Goal: Task Accomplishment & Management: Manage account settings

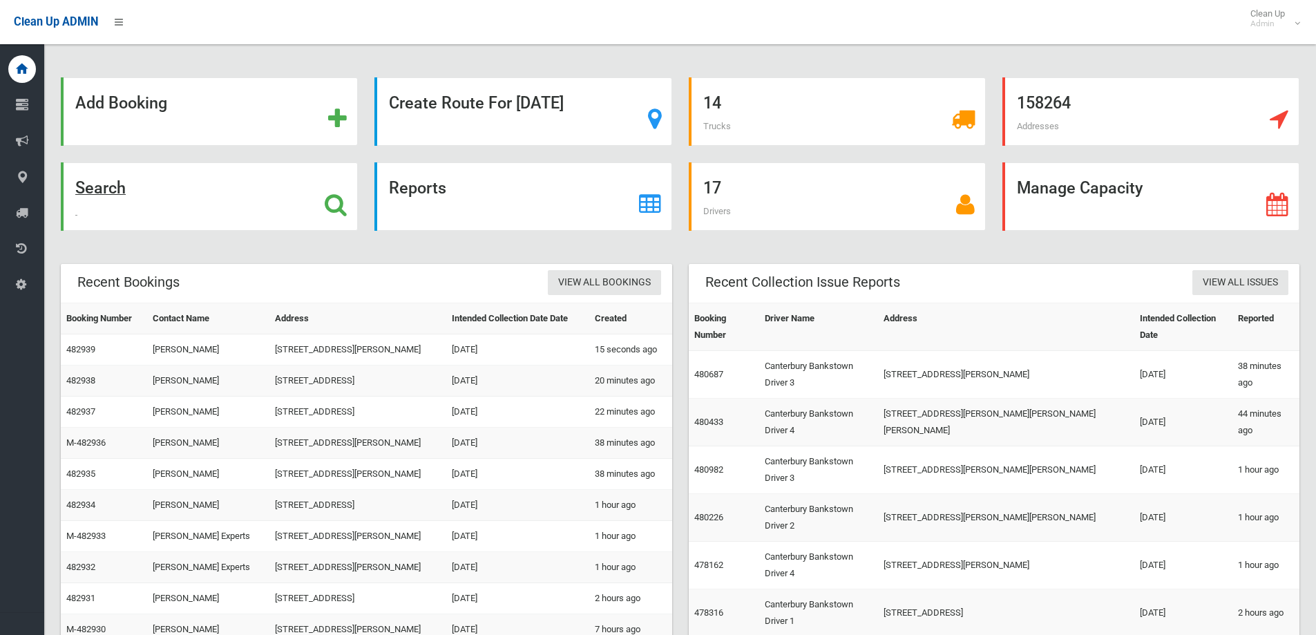
click at [251, 202] on div "Search" at bounding box center [209, 196] width 297 height 68
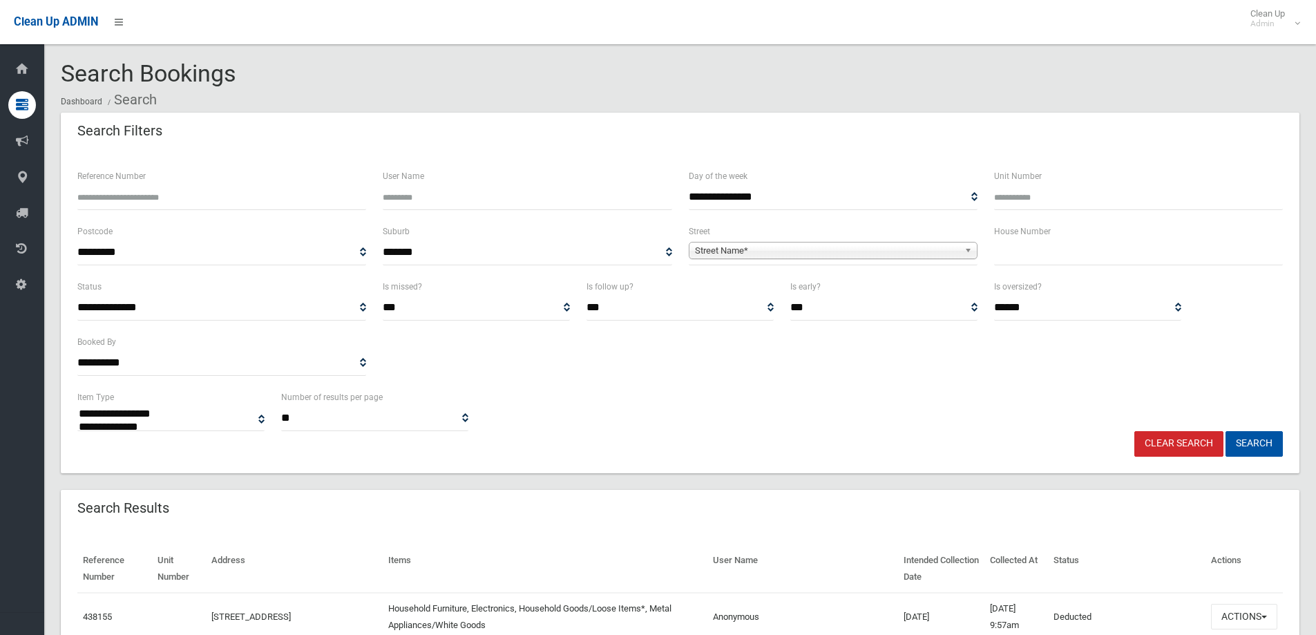
select select
click at [1008, 249] on input "text" at bounding box center [1138, 253] width 289 height 26
type input "*"
click at [911, 248] on span "Street Name*" at bounding box center [827, 251] width 264 height 17
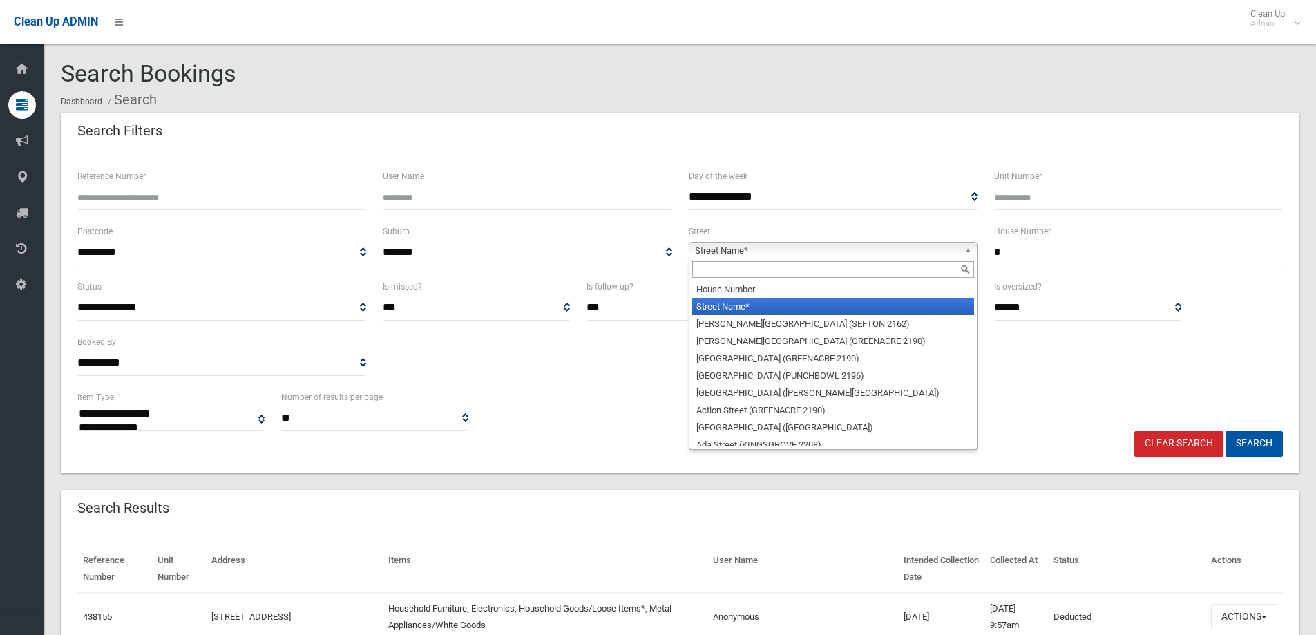
click at [915, 271] on input "text" at bounding box center [833, 269] width 282 height 17
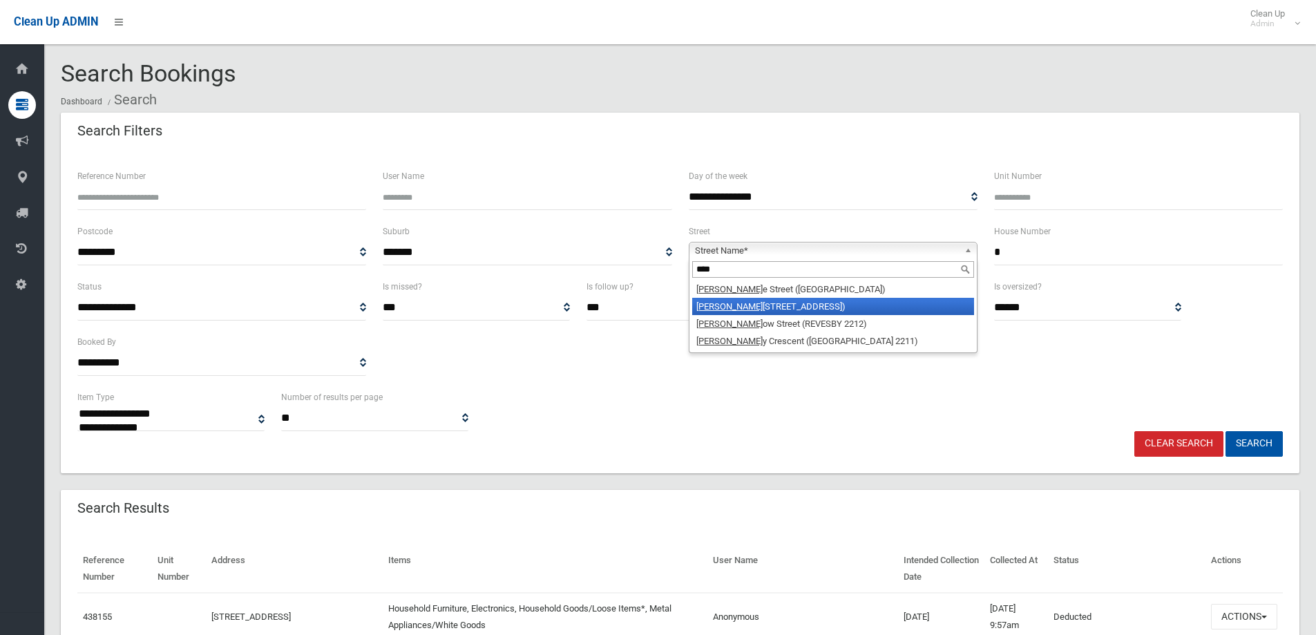
type input "****"
click at [877, 302] on li "Barr emma Road (LAKEMBA 2195)" at bounding box center [833, 306] width 282 height 17
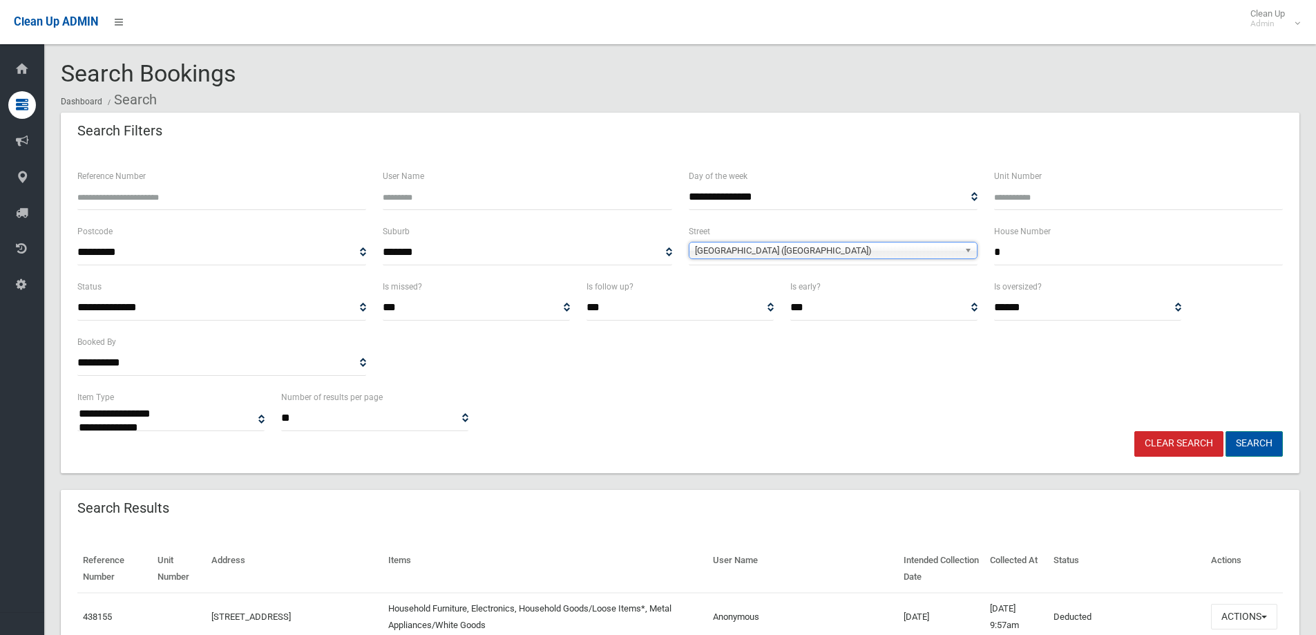
click at [1254, 443] on button "Search" at bounding box center [1254, 444] width 57 height 26
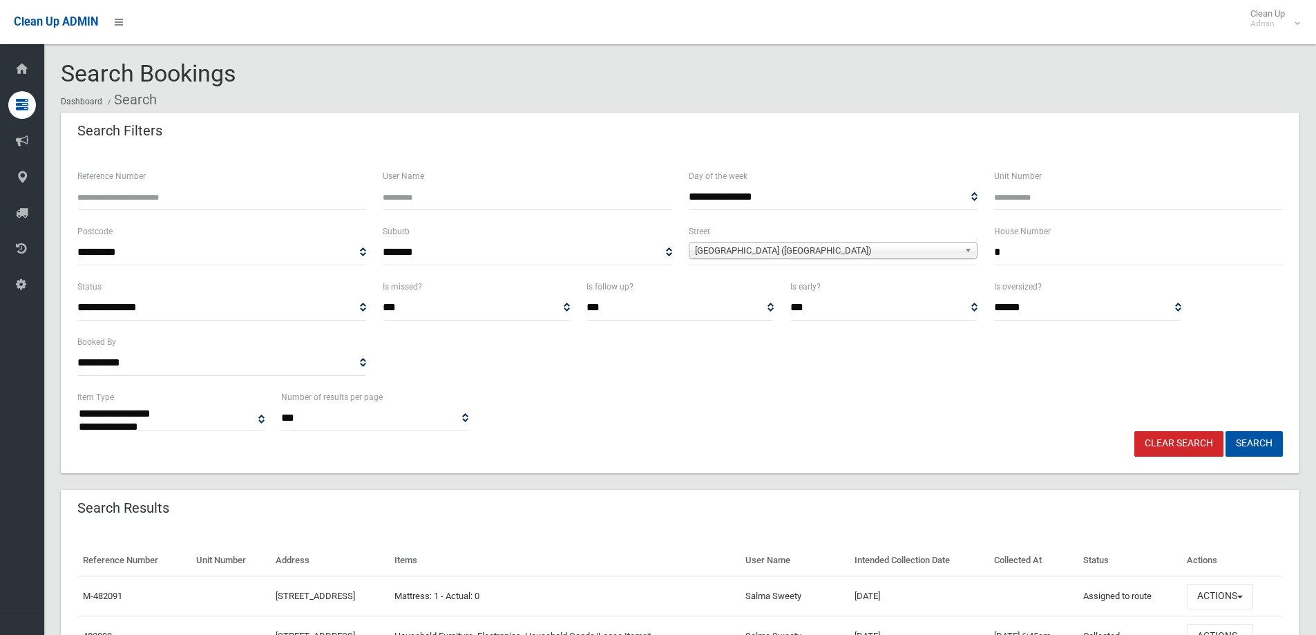
select select
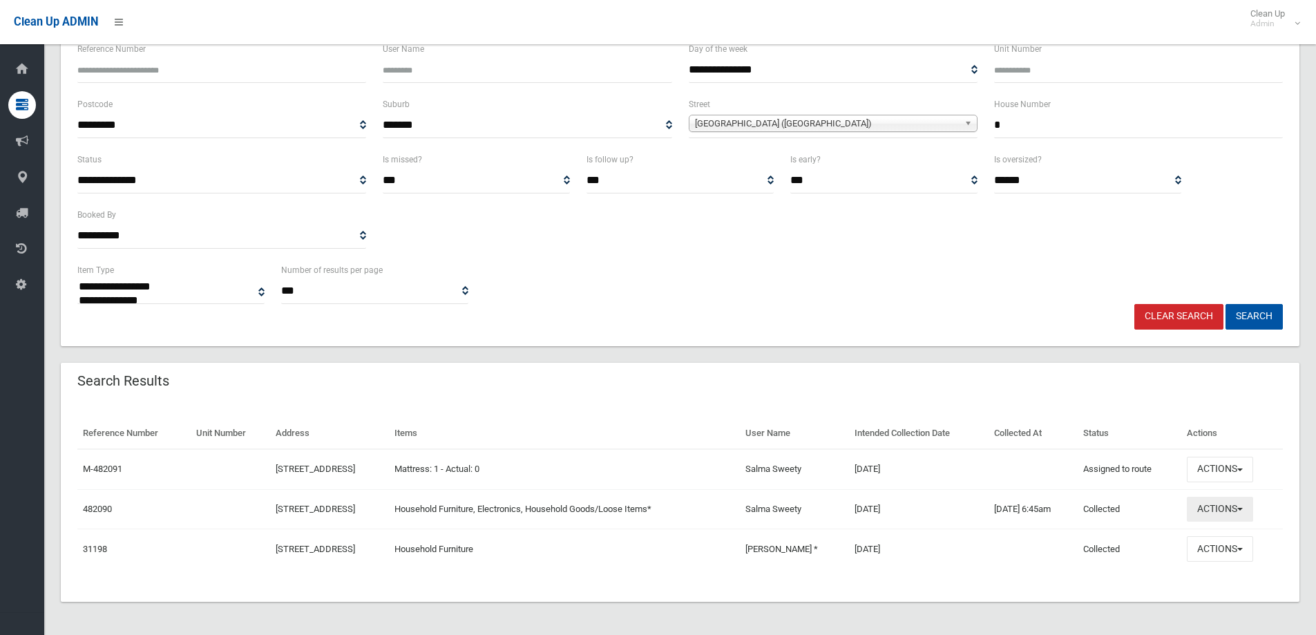
click at [1219, 509] on button "Actions" at bounding box center [1220, 510] width 66 height 26
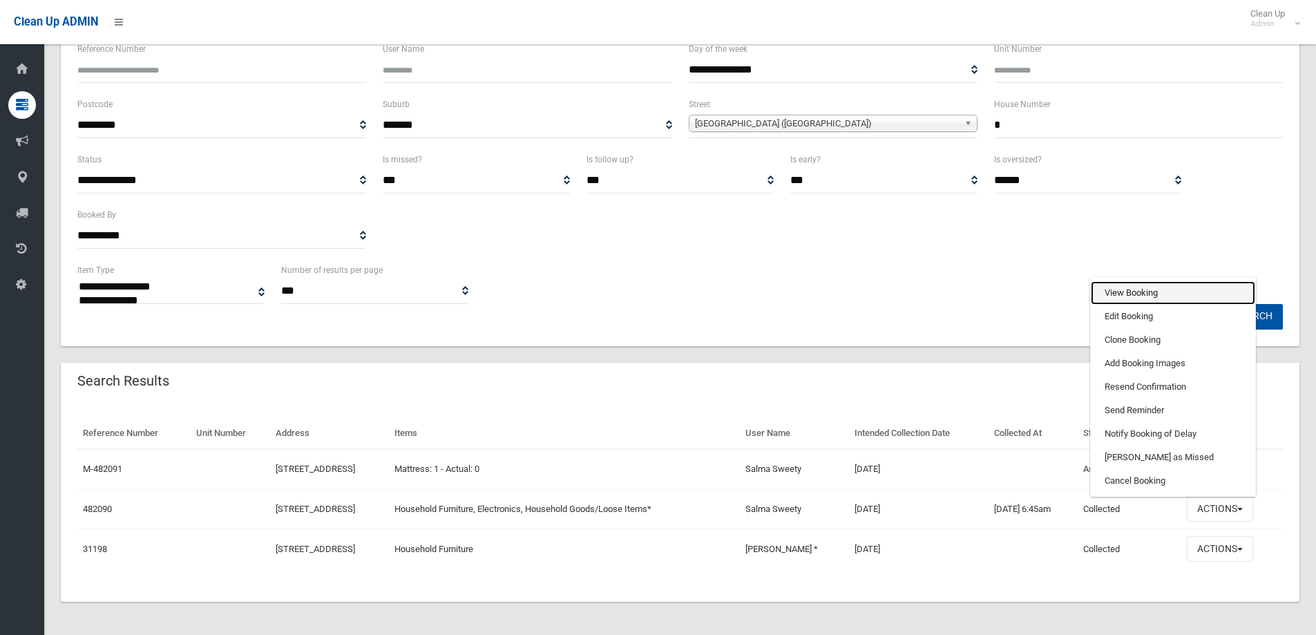
click at [1167, 294] on link "View Booking" at bounding box center [1173, 292] width 164 height 23
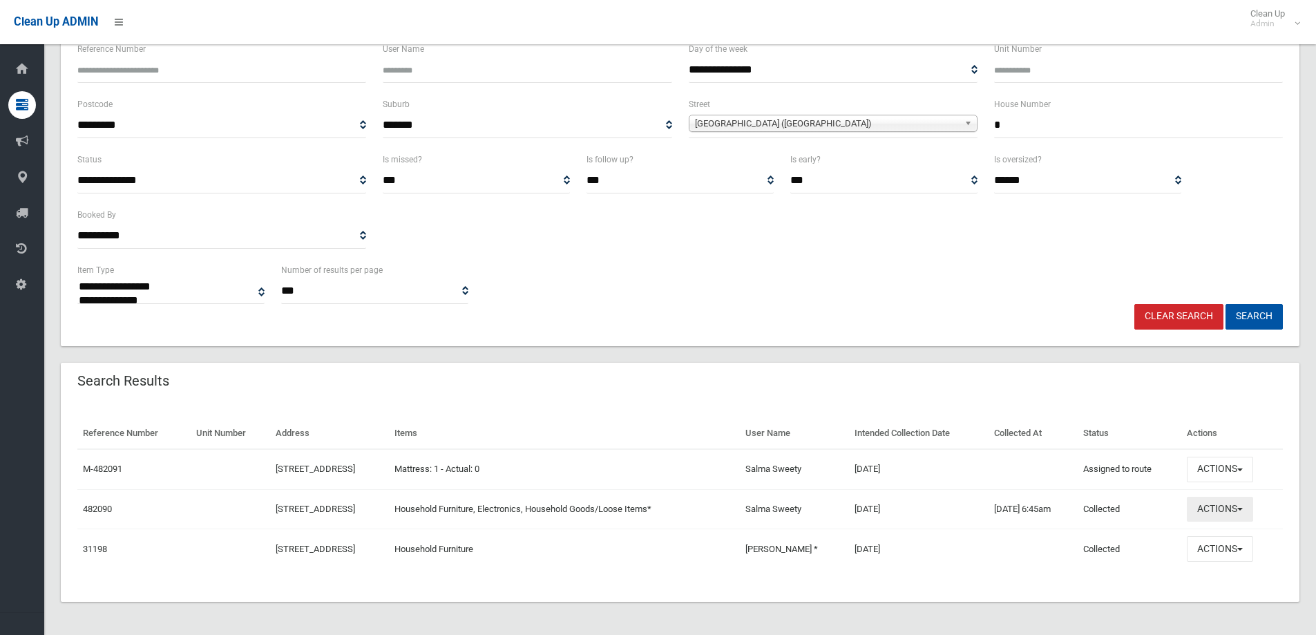
click at [1253, 505] on button "Actions" at bounding box center [1220, 510] width 66 height 26
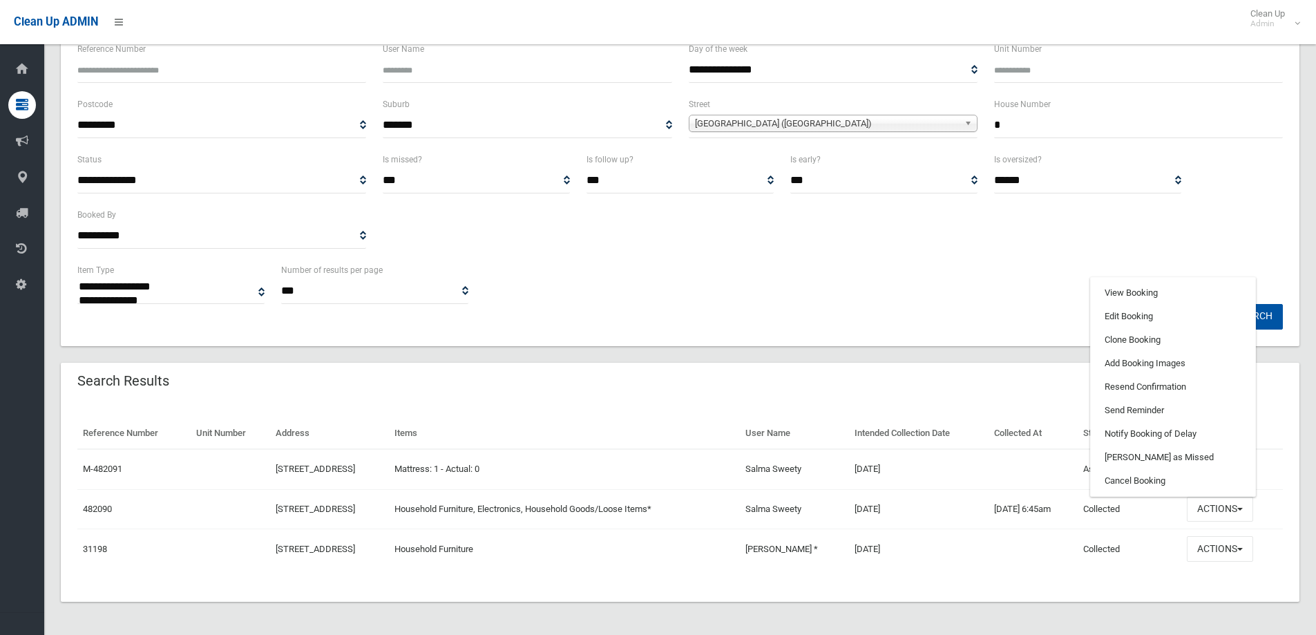
click at [1027, 400] on div "Search Results" at bounding box center [680, 382] width 1239 height 39
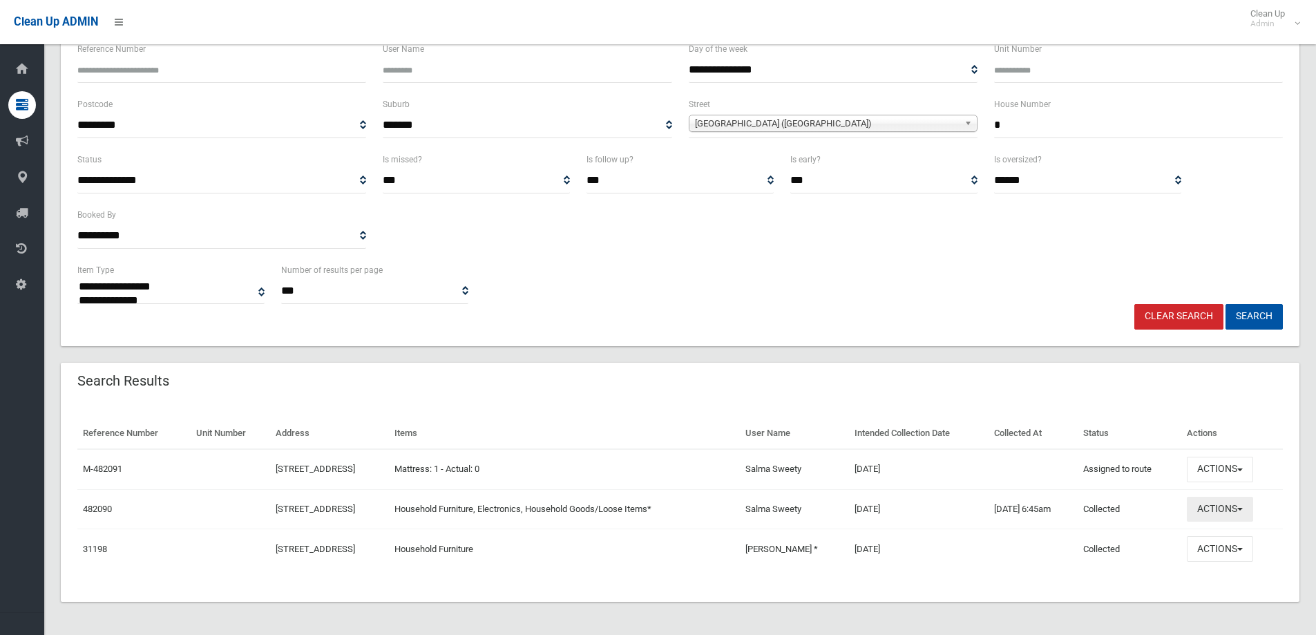
click at [1228, 500] on button "Actions" at bounding box center [1220, 510] width 66 height 26
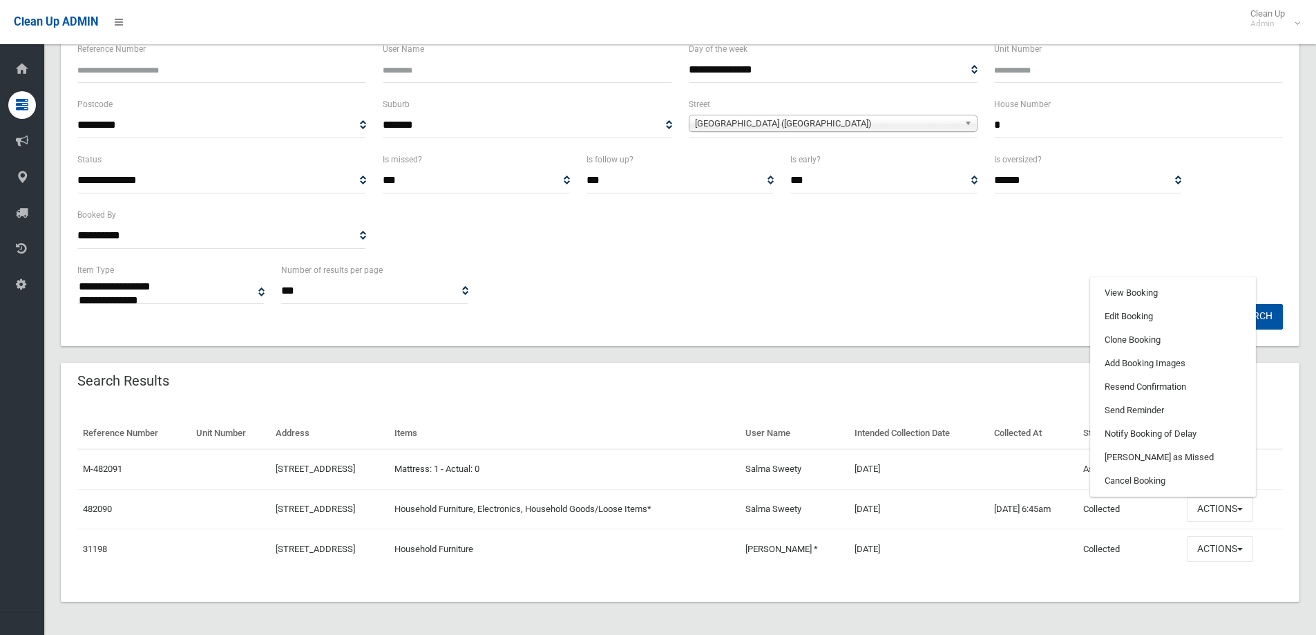
click at [947, 397] on div "Search Results" at bounding box center [680, 382] width 1239 height 39
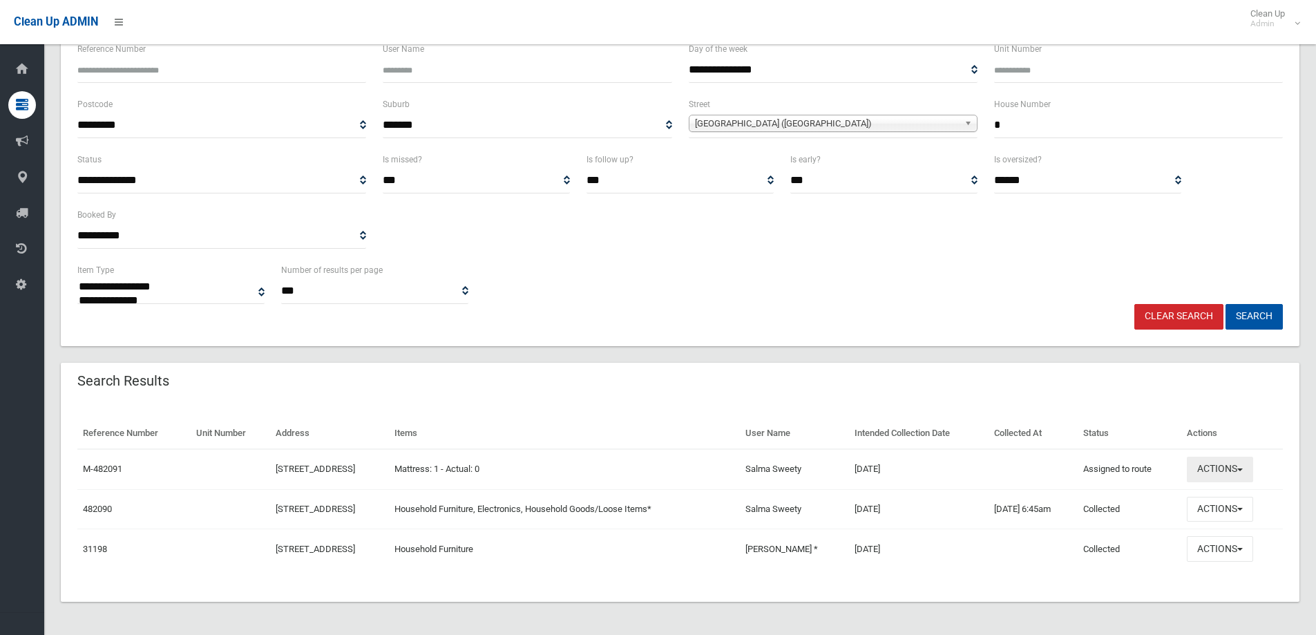
click at [1238, 466] on button "Actions" at bounding box center [1220, 470] width 66 height 26
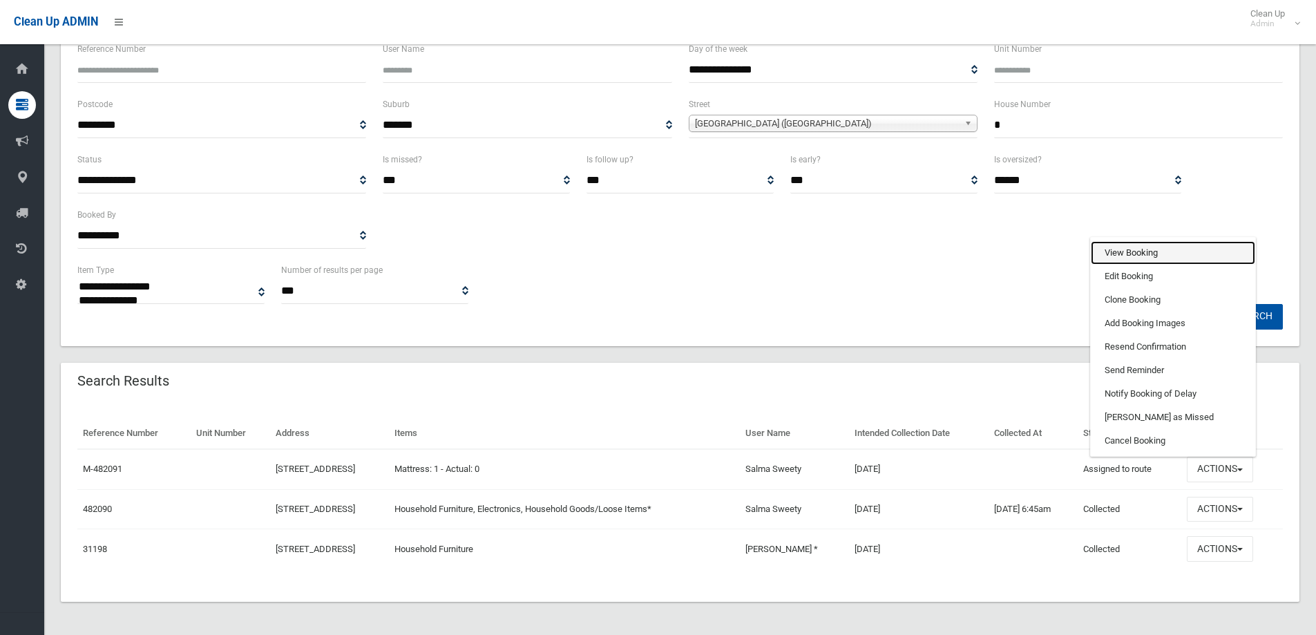
click at [1146, 251] on link "View Booking" at bounding box center [1173, 252] width 164 height 23
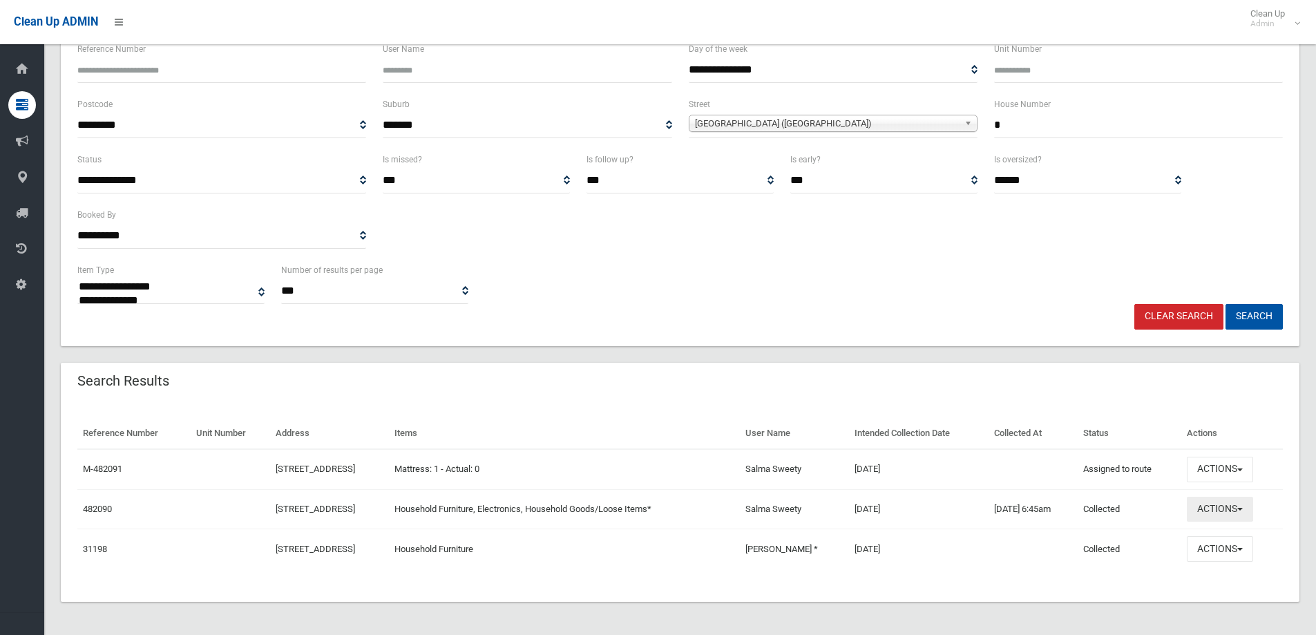
click at [1236, 515] on button "Actions" at bounding box center [1220, 510] width 66 height 26
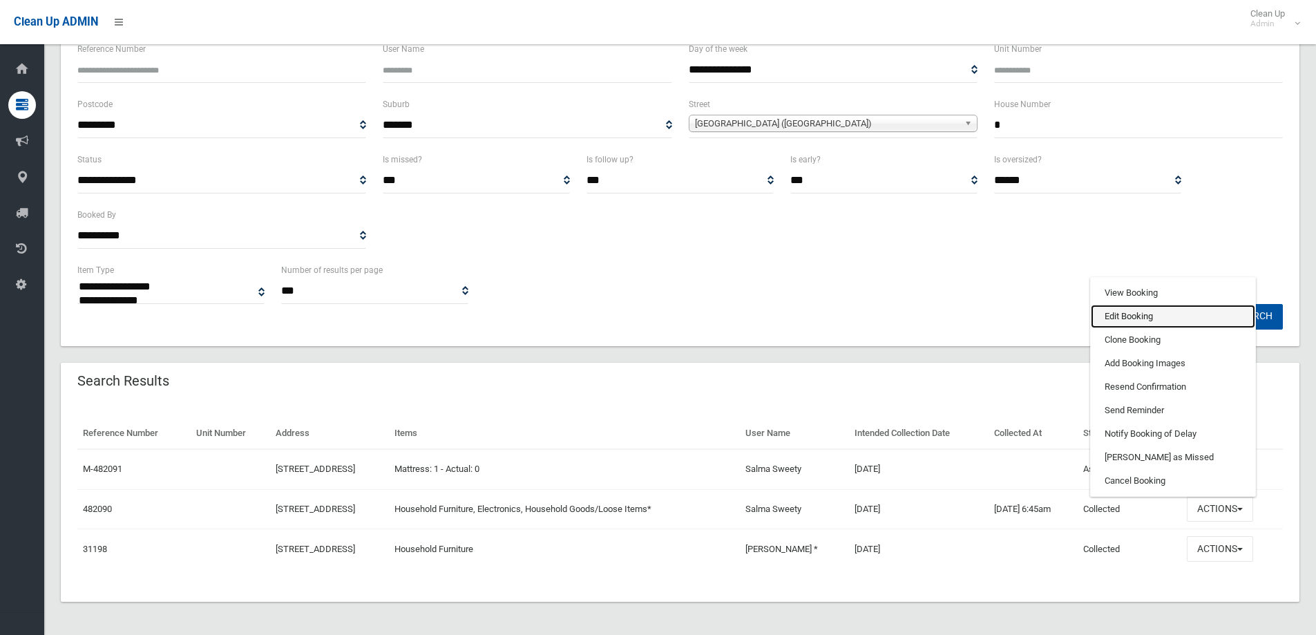
click at [1152, 314] on link "Edit Booking" at bounding box center [1173, 316] width 164 height 23
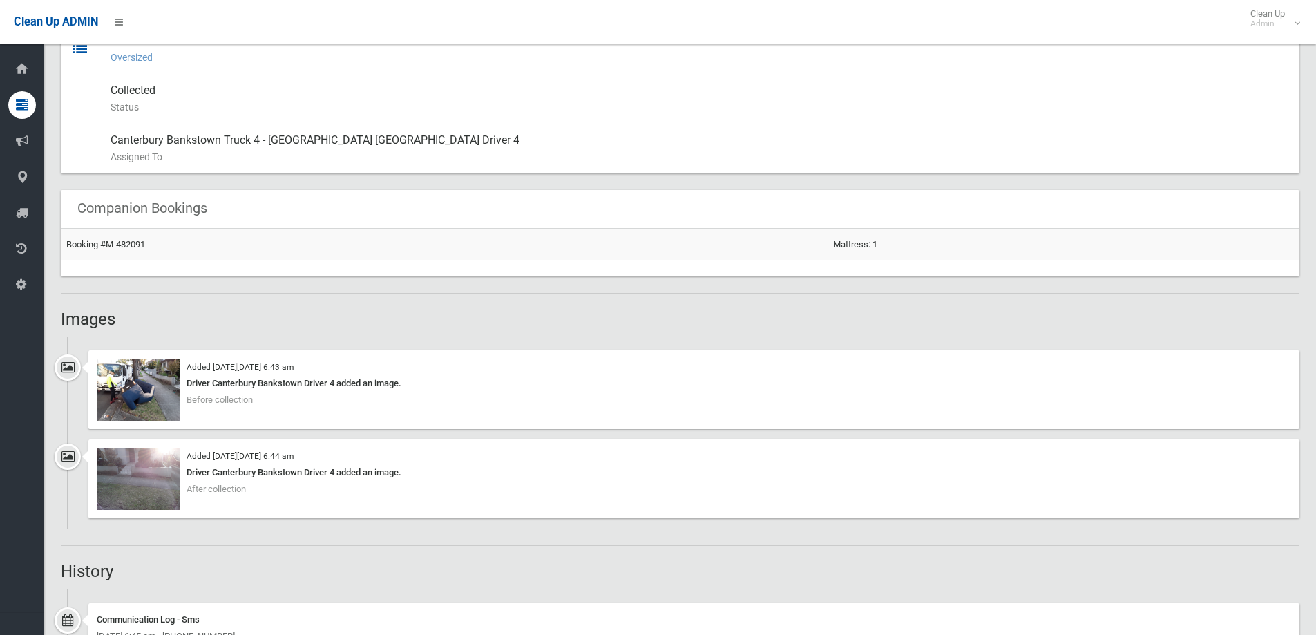
scroll to position [967, 0]
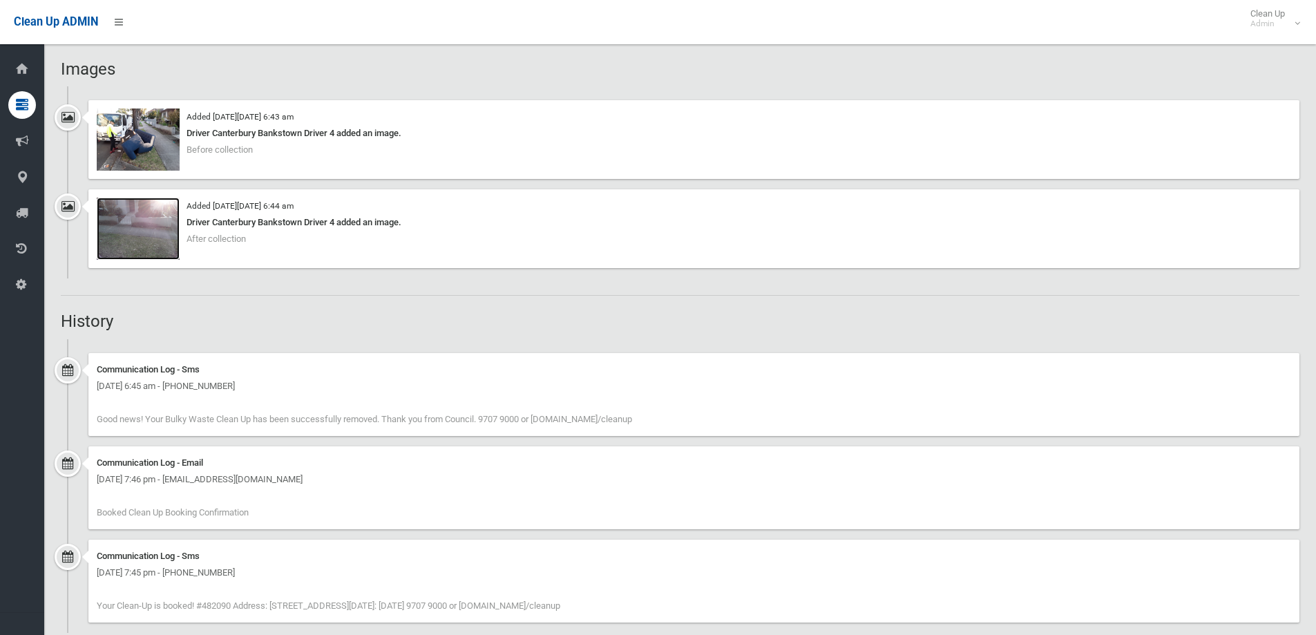
click at [147, 213] on img at bounding box center [138, 229] width 83 height 62
click at [167, 109] on img at bounding box center [138, 139] width 83 height 62
click at [158, 215] on img at bounding box center [138, 229] width 83 height 62
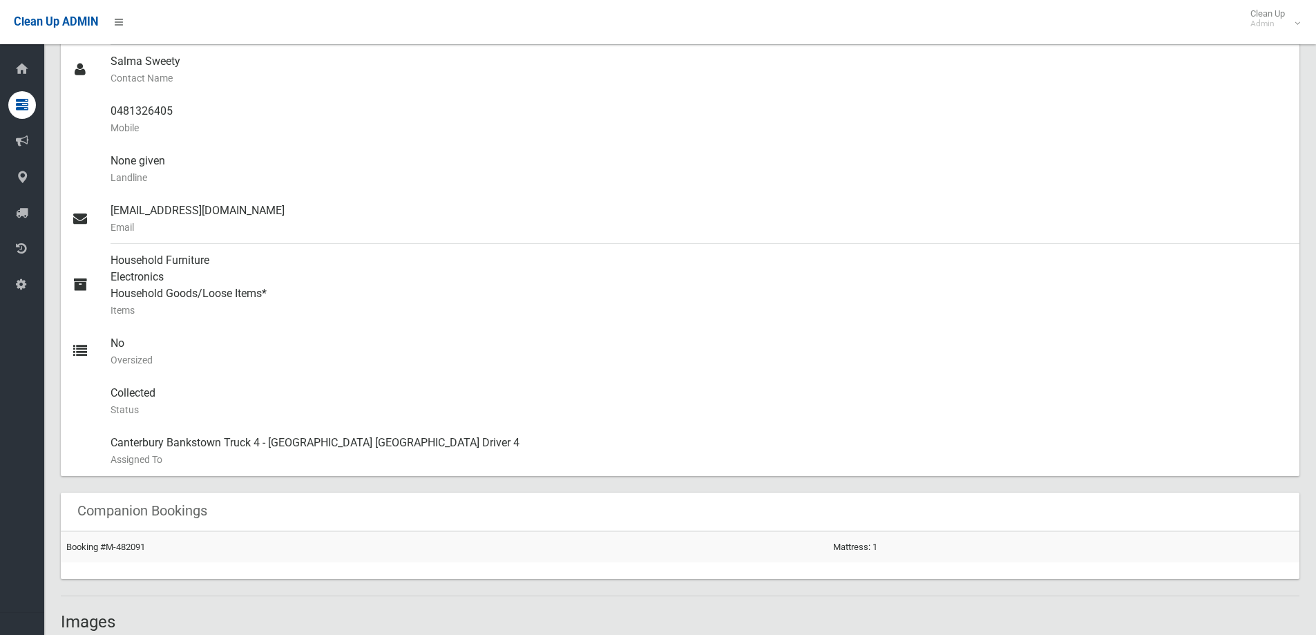
scroll to position [69, 0]
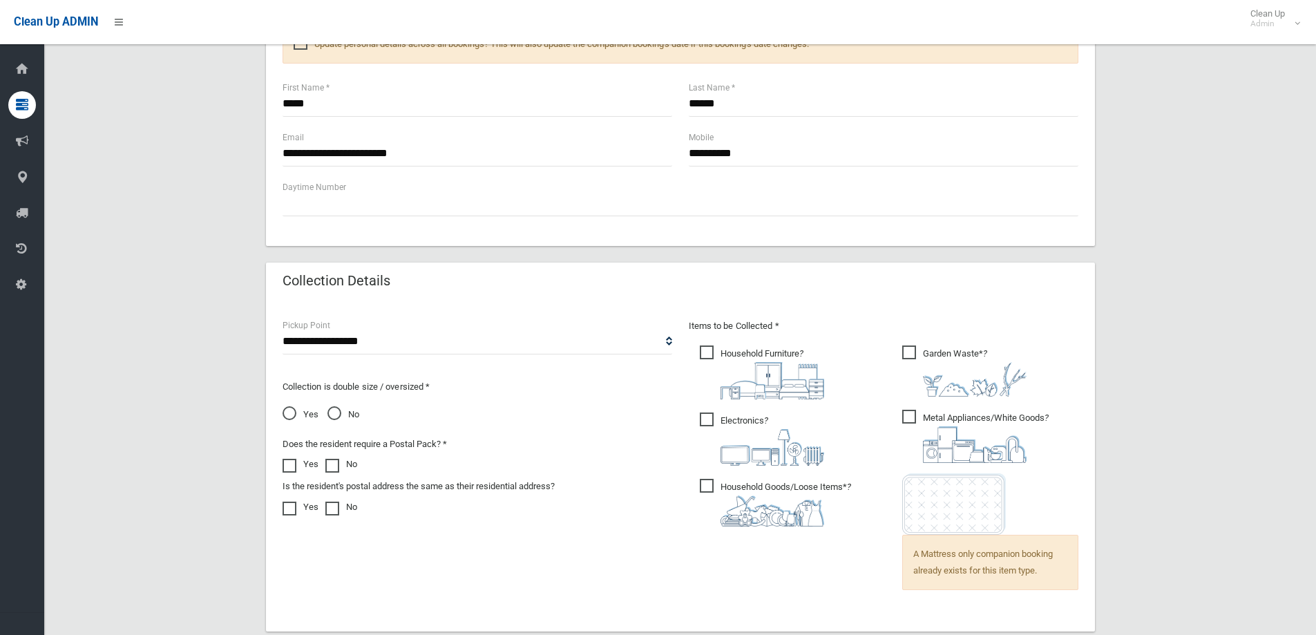
scroll to position [898, 0]
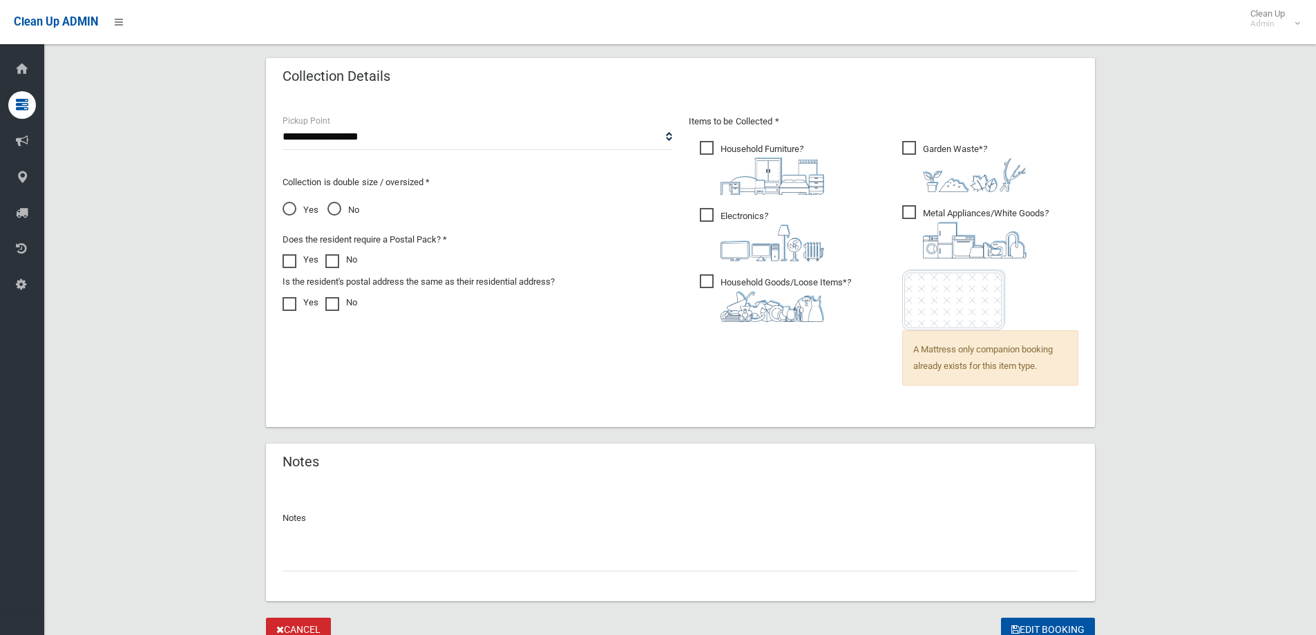
click at [481, 555] on input "text" at bounding box center [681, 559] width 796 height 26
click at [385, 558] on input "**********" at bounding box center [681, 559] width 796 height 26
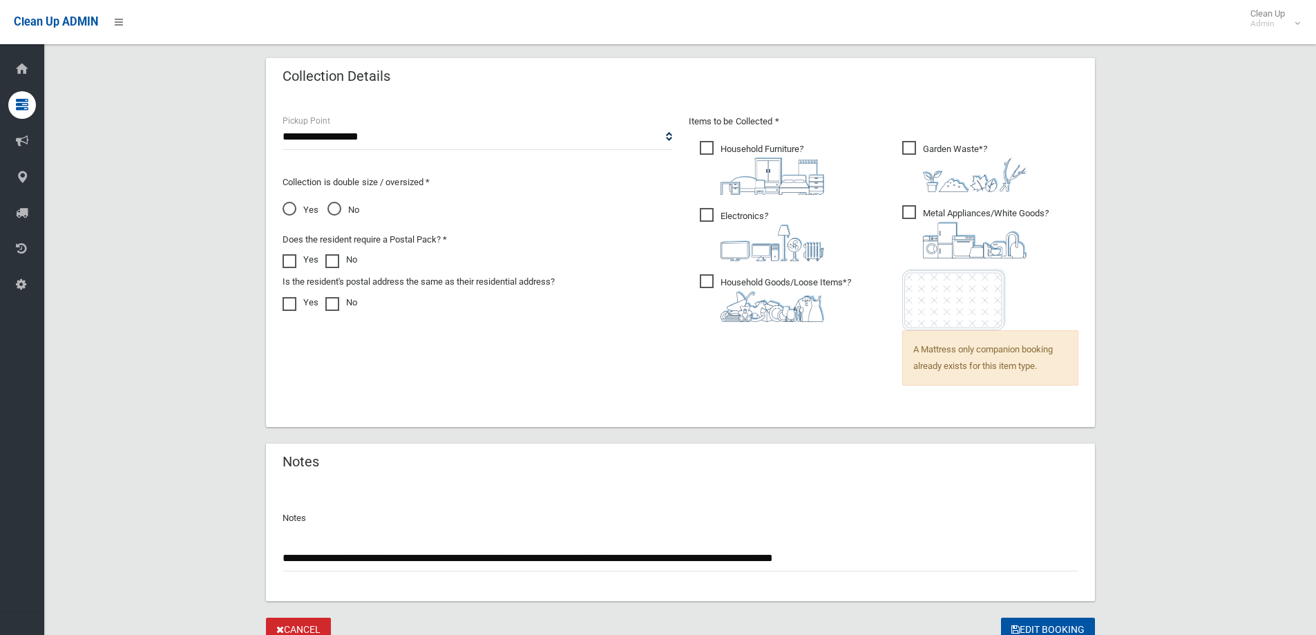
click at [795, 558] on input "**********" at bounding box center [681, 559] width 796 height 26
click at [794, 557] on input "**********" at bounding box center [681, 559] width 796 height 26
drag, startPoint x: 942, startPoint y: 558, endPoint x: 1013, endPoint y: 562, distance: 71.3
click at [1038, 554] on input "**********" at bounding box center [681, 559] width 796 height 26
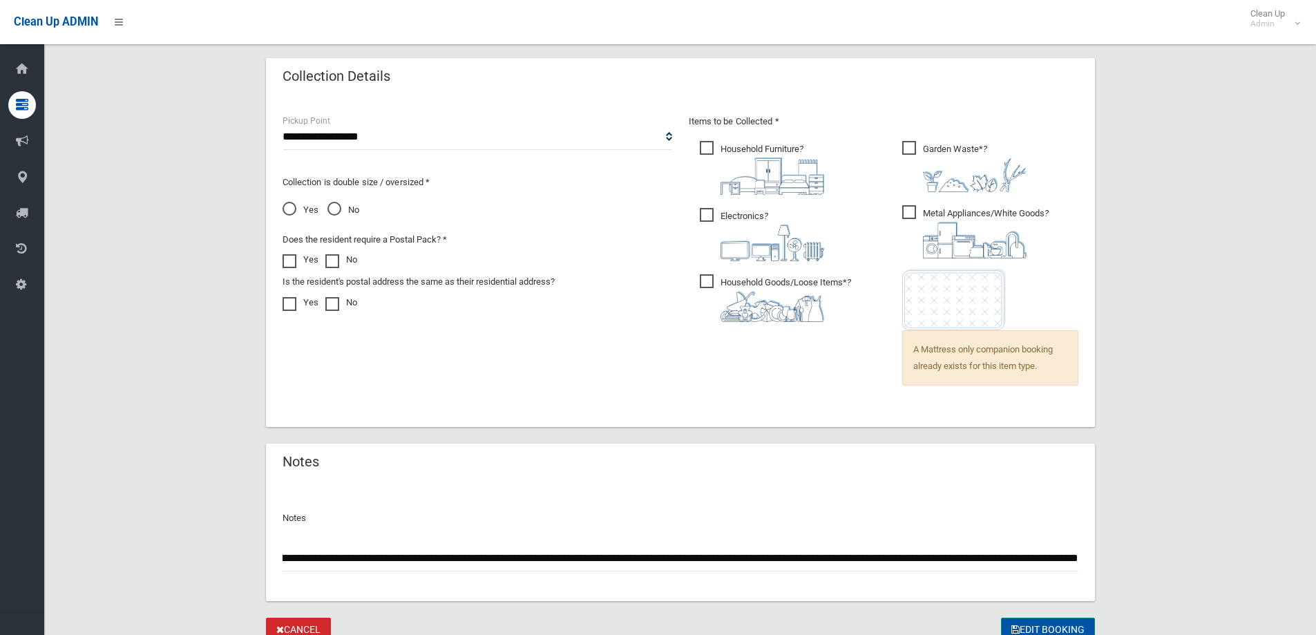
type input "**********"
click at [1034, 627] on button "Edit Booking" at bounding box center [1048, 631] width 94 height 26
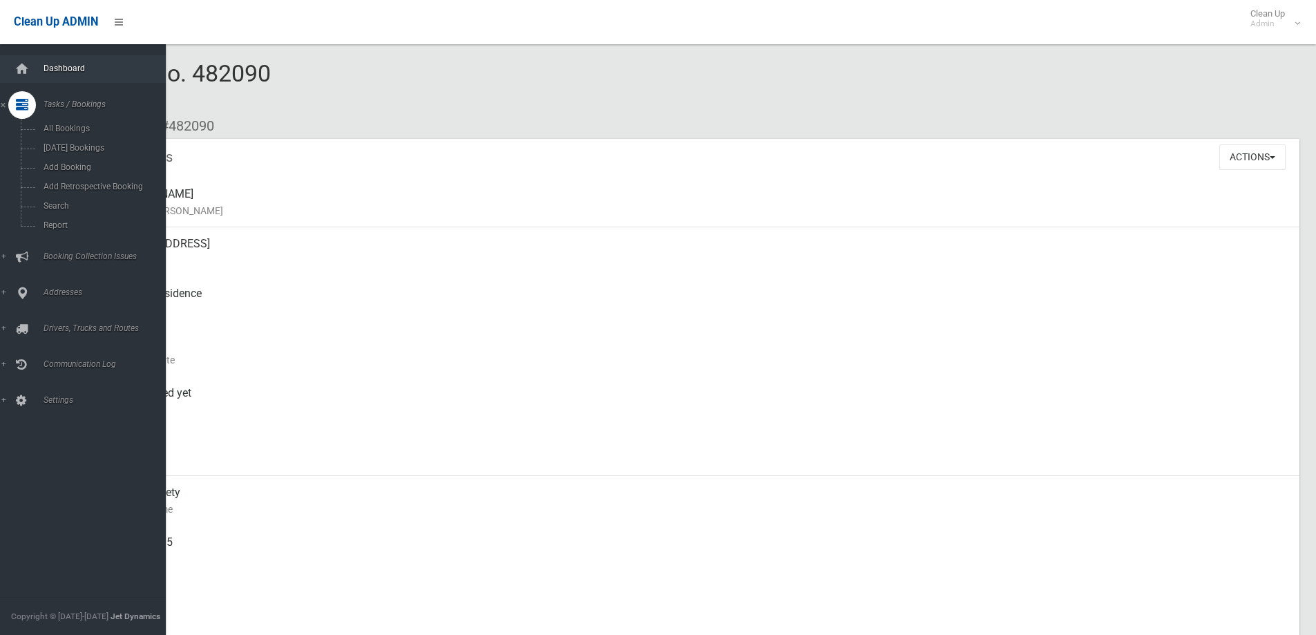
click at [49, 67] on span "Dashboard" at bounding box center [107, 69] width 137 height 10
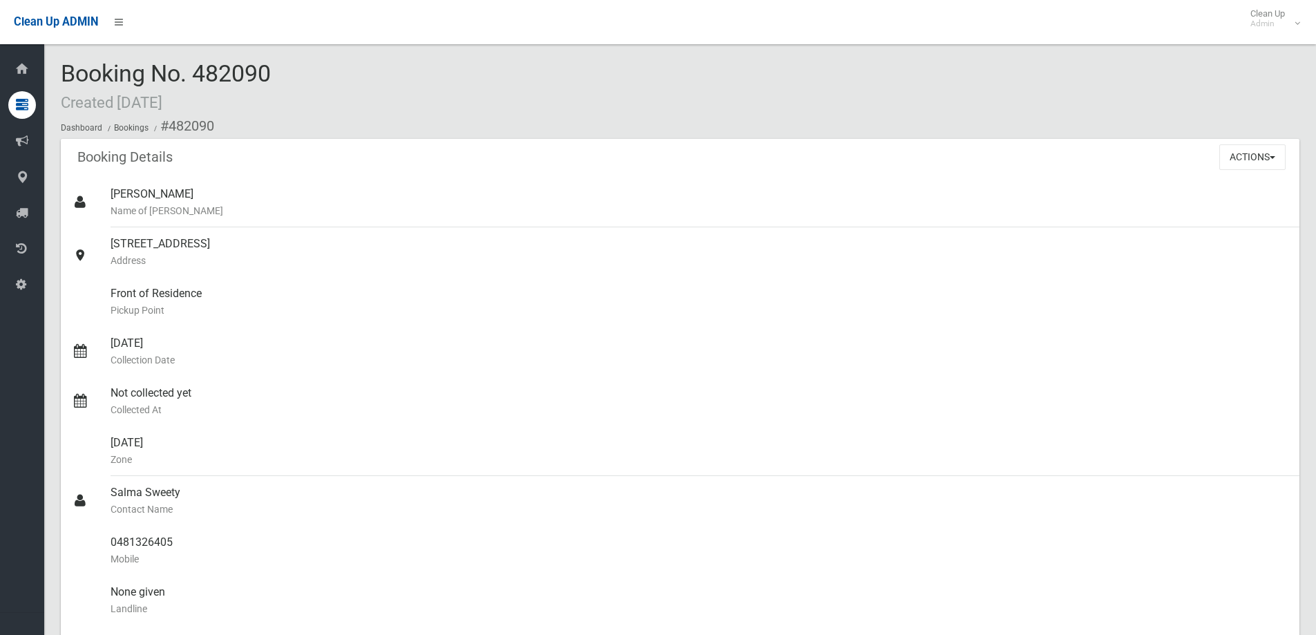
click at [1151, 163] on div "Booking Details Actions View Booking Edit Booking Clone Booking Add Booking Ima…" at bounding box center [680, 158] width 1239 height 39
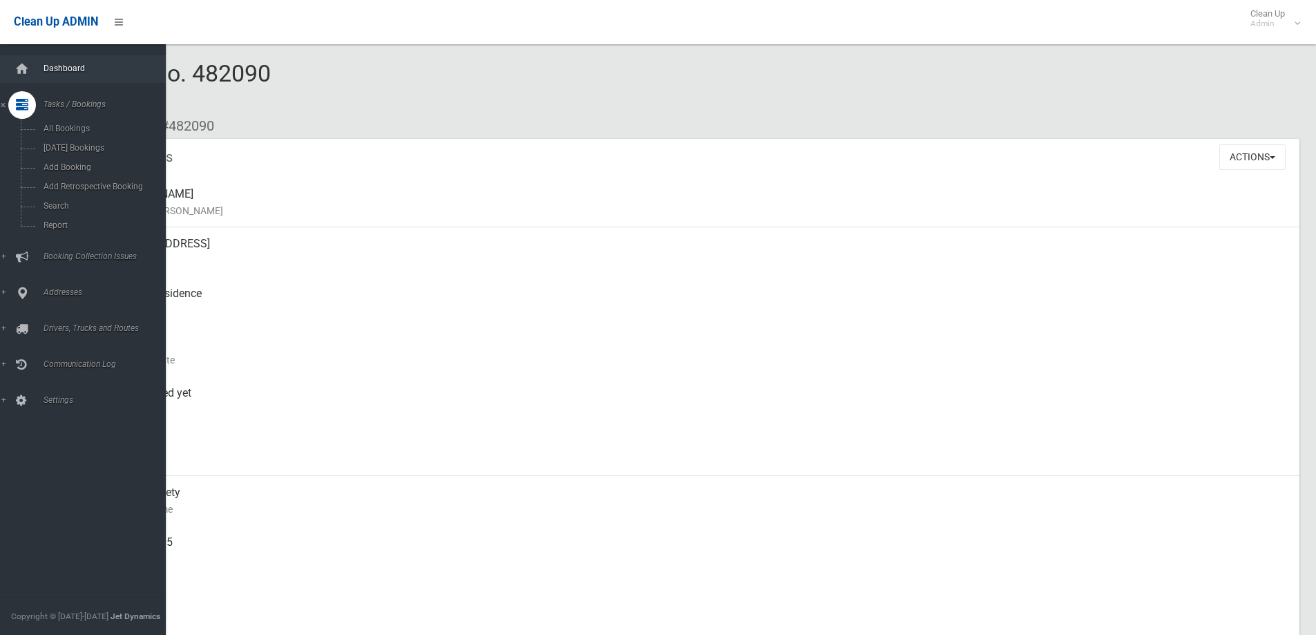
click at [90, 67] on span "Dashboard" at bounding box center [107, 69] width 137 height 10
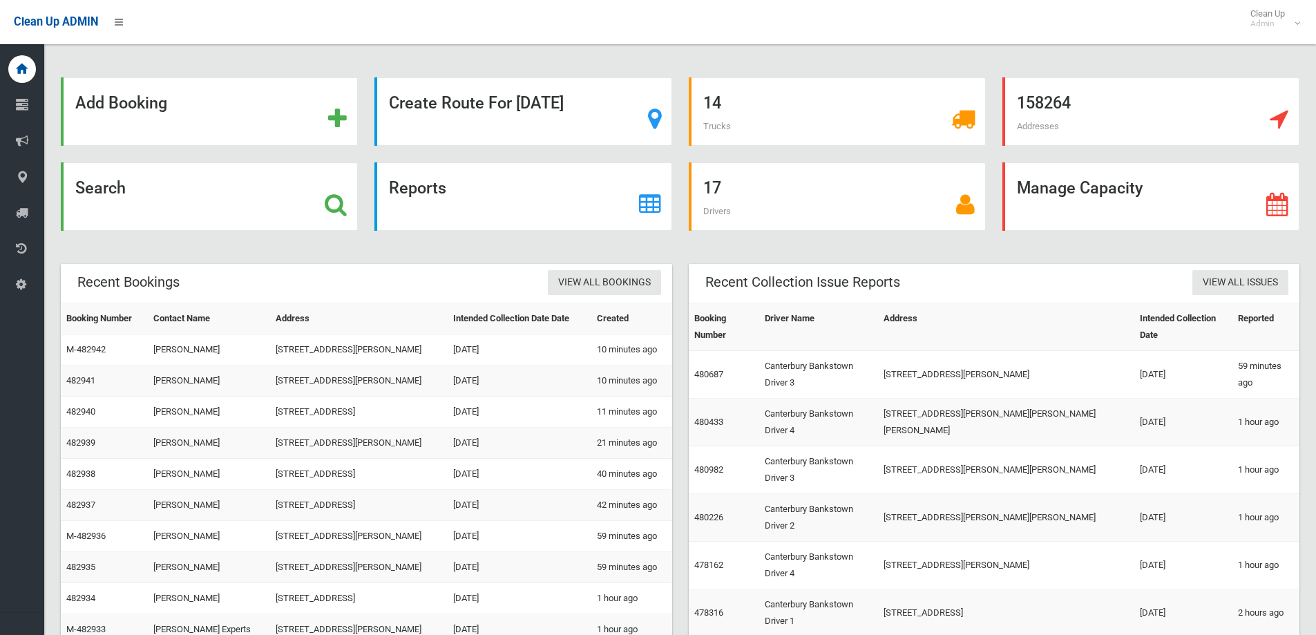
click at [990, 158] on div "14 Trucks" at bounding box center [838, 119] width 314 height 85
click at [265, 187] on div "Search" at bounding box center [209, 196] width 297 height 68
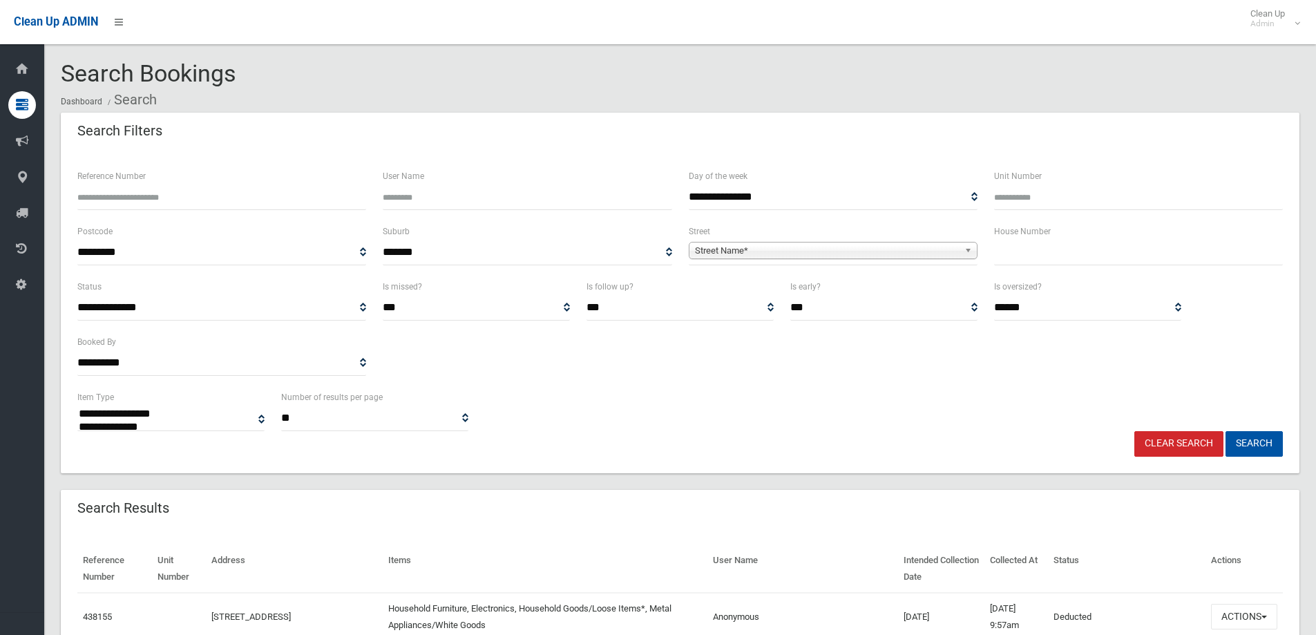
select select
click at [1074, 260] on input "text" at bounding box center [1138, 253] width 289 height 26
type input "***"
click at [775, 256] on span "Street Name*" at bounding box center [827, 251] width 264 height 17
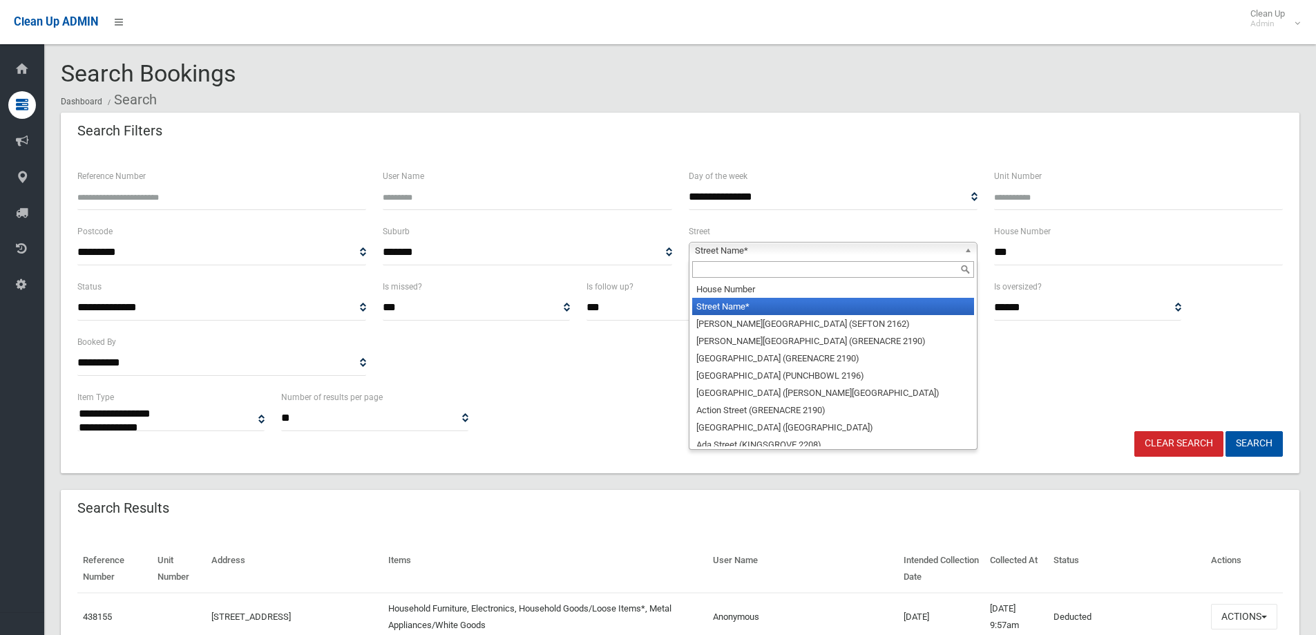
click at [777, 267] on input "text" at bounding box center [833, 269] width 282 height 17
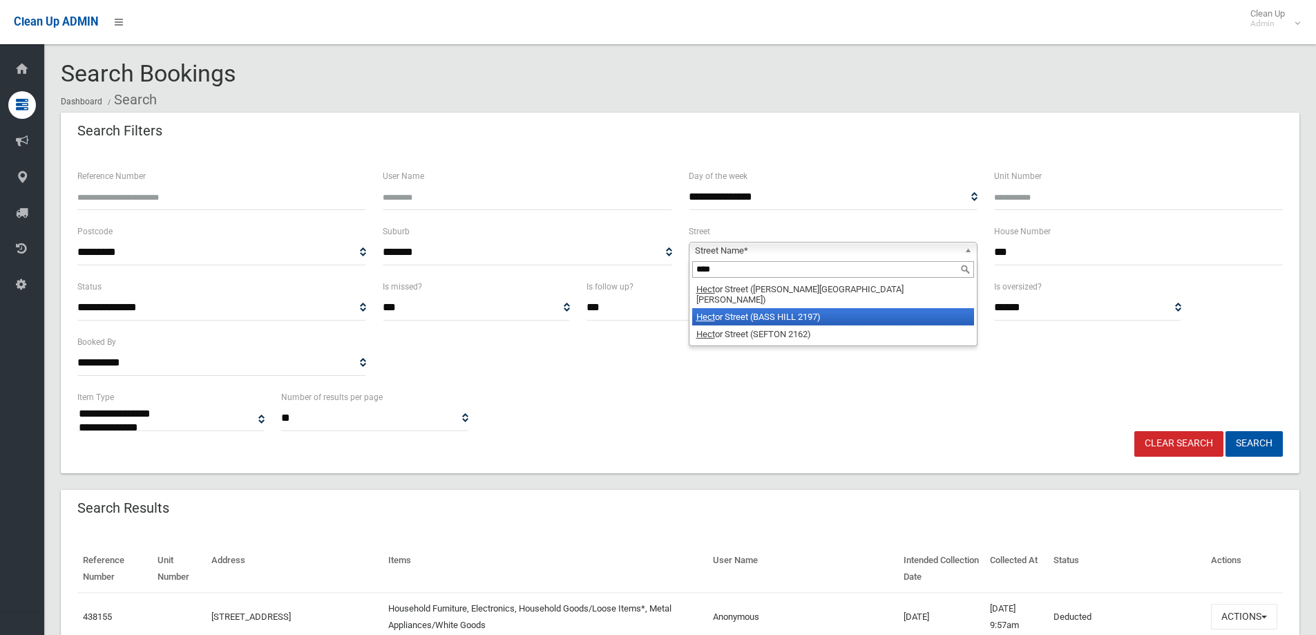
type input "****"
click at [824, 308] on li "Hect or Street (BASS HILL 2197)" at bounding box center [833, 316] width 282 height 17
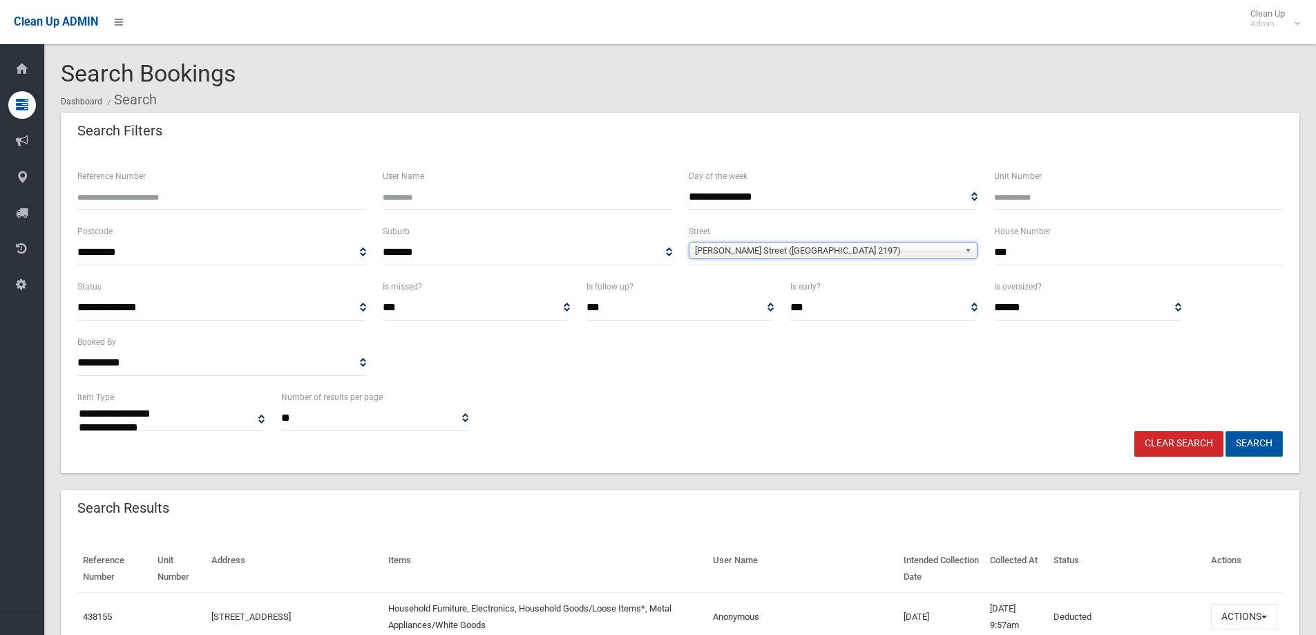
click at [1246, 450] on button "Search" at bounding box center [1254, 444] width 57 height 26
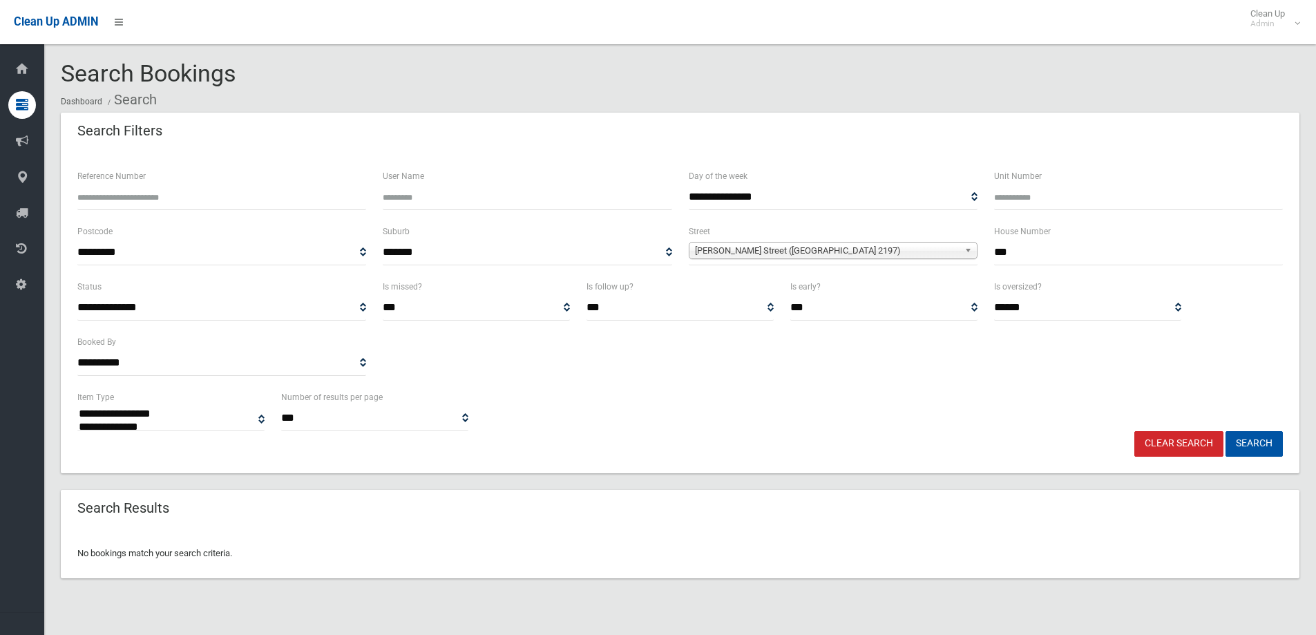
select select
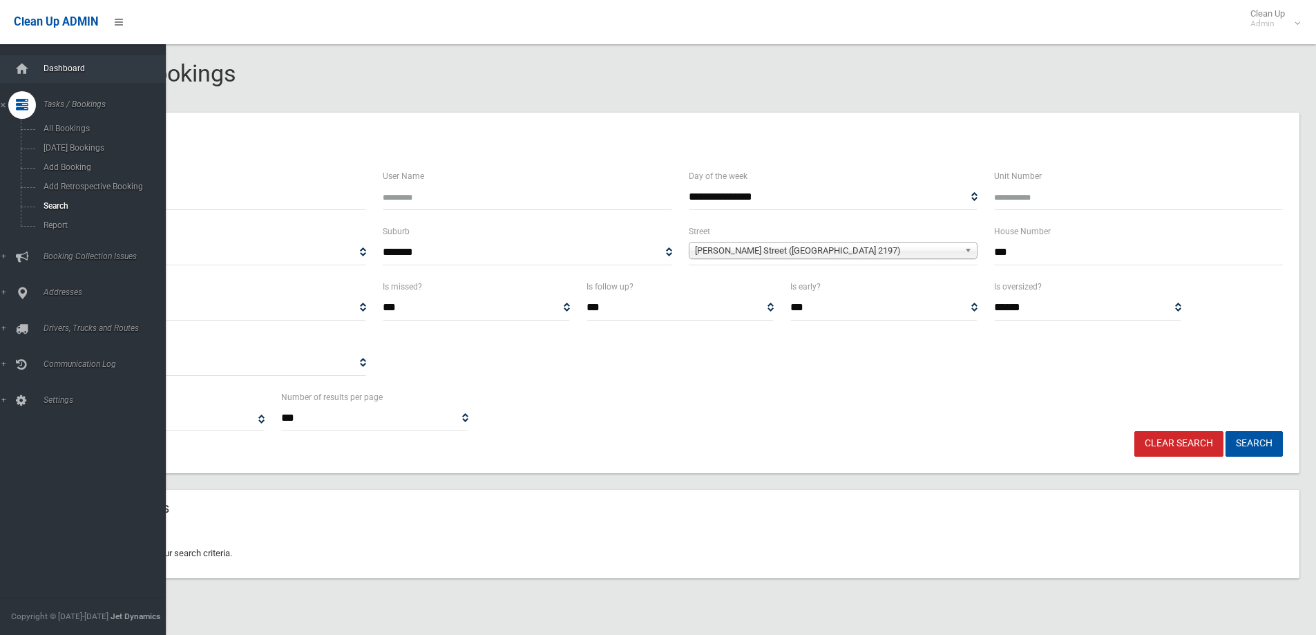
click at [73, 59] on link "Dashboard" at bounding box center [88, 69] width 176 height 28
